Goal: Find specific page/section: Find specific page/section

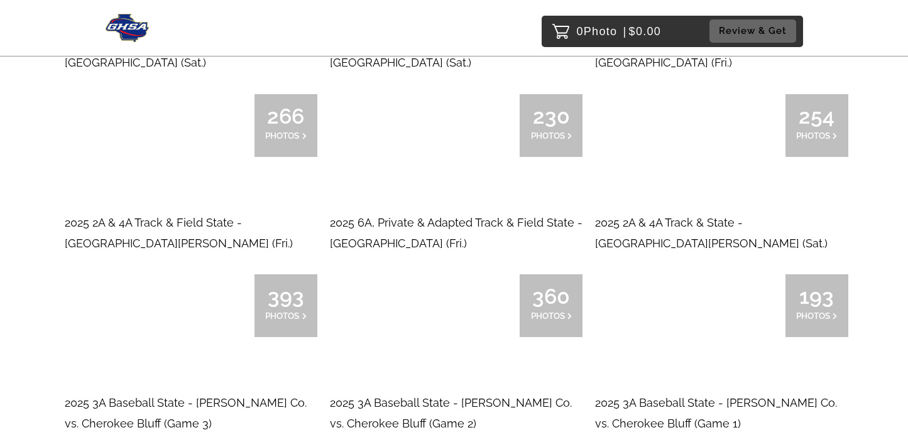
scroll to position [565, 0]
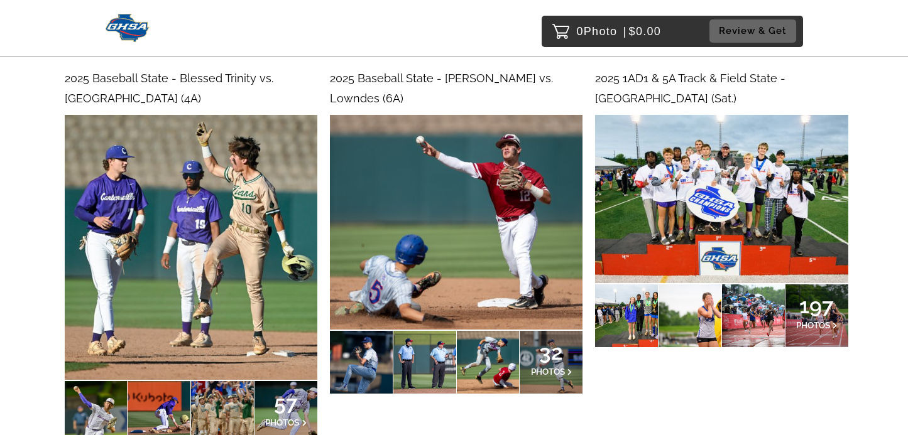
click at [744, 73] on span "2025 1AD1 & 5A Track & Field State - [GEOGRAPHIC_DATA] (Sat.)" at bounding box center [690, 88] width 190 height 33
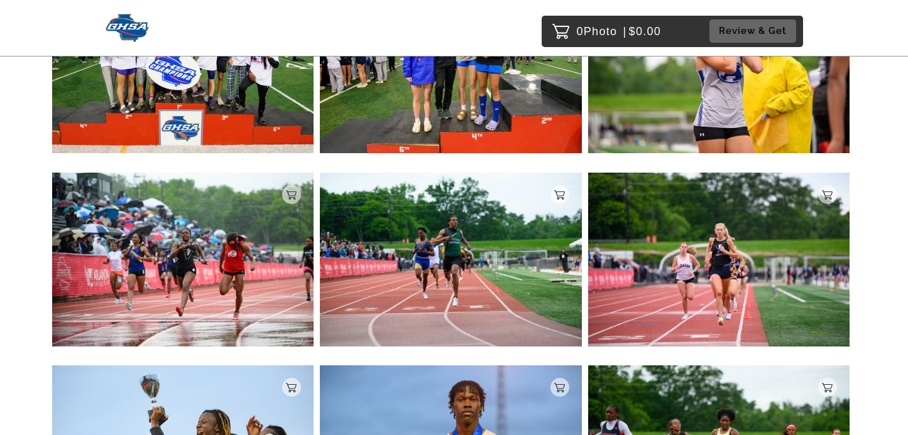
scroll to position [377, 0]
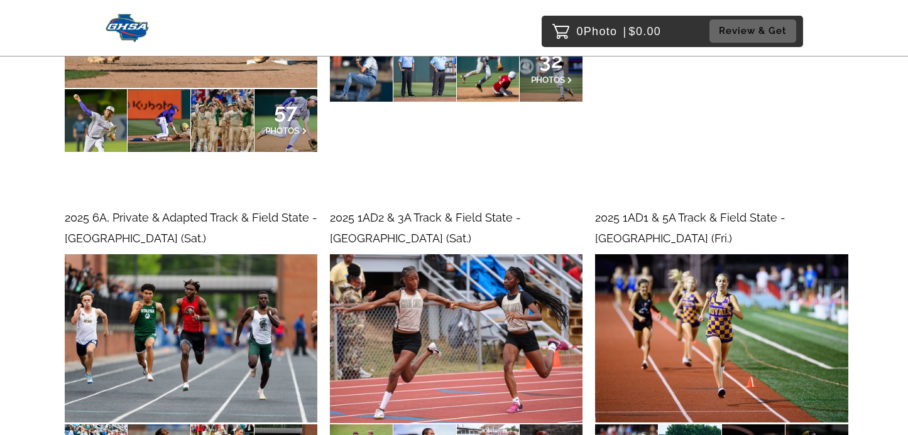
scroll to position [879, 0]
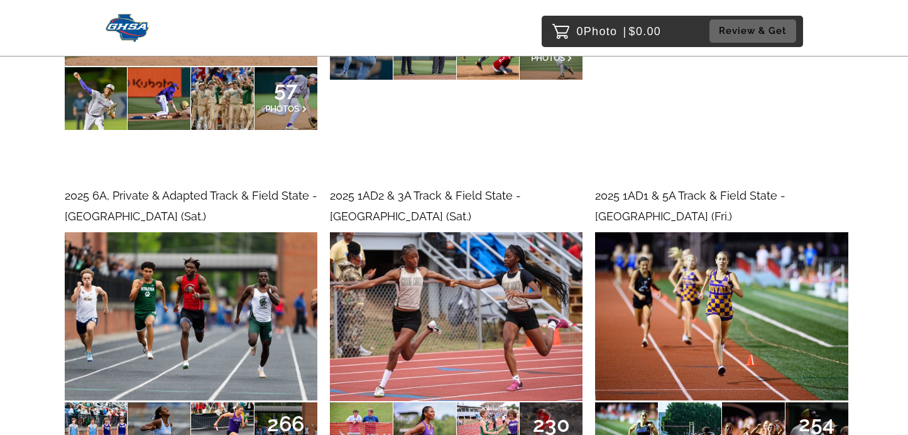
click at [648, 193] on span "2025 1AD1 & 5A Track & Field State - [GEOGRAPHIC_DATA] (Fri.)" at bounding box center [690, 205] width 190 height 33
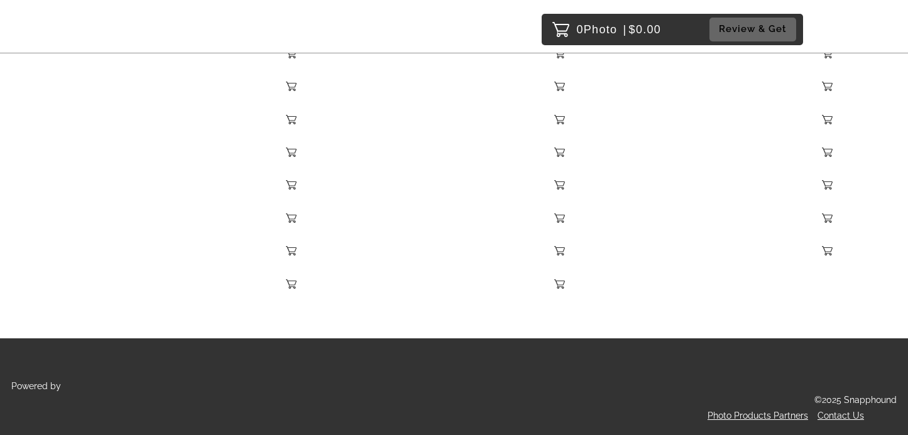
scroll to position [19951, 0]
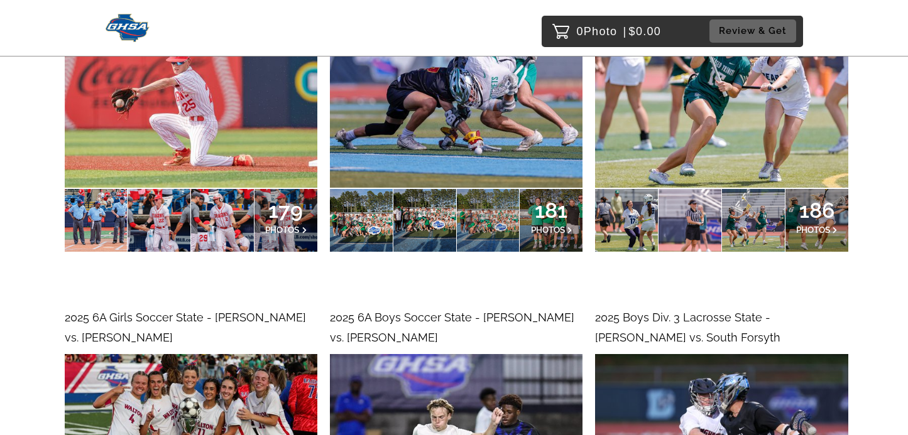
scroll to position [2826, 0]
